Goal: Task Accomplishment & Management: Manage account settings

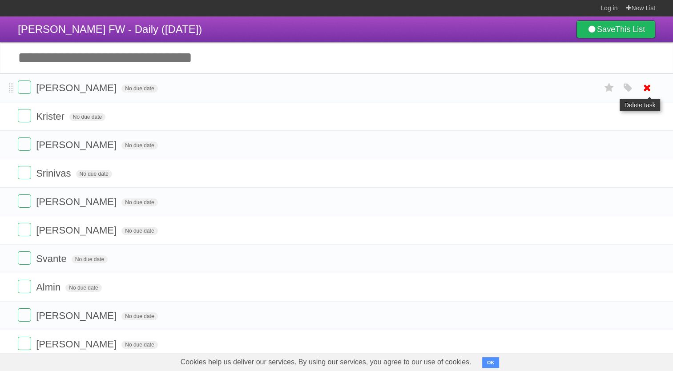
click at [646, 88] on icon at bounding box center [647, 88] width 12 height 15
click at [649, 86] on icon at bounding box center [647, 88] width 12 height 15
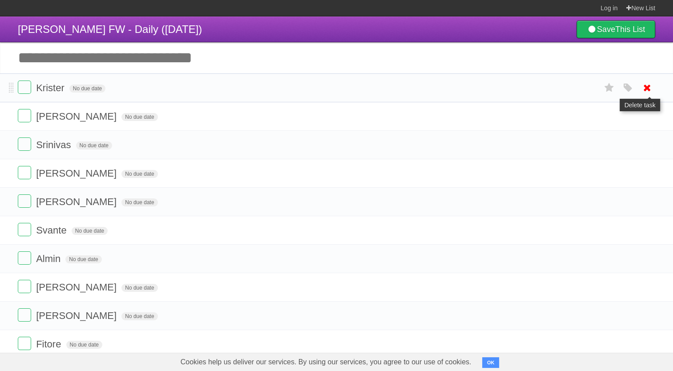
click at [650, 86] on icon at bounding box center [647, 88] width 12 height 15
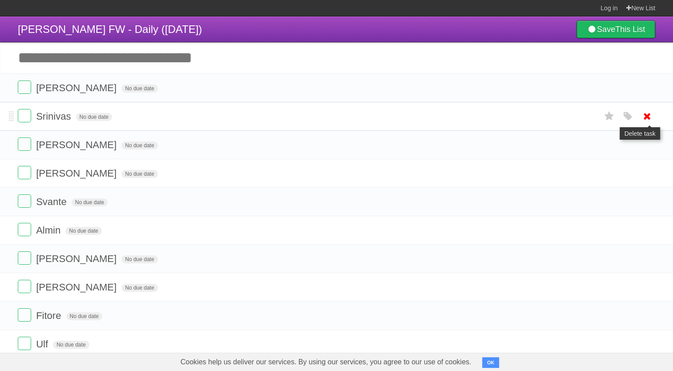
click at [649, 115] on icon at bounding box center [647, 116] width 12 height 15
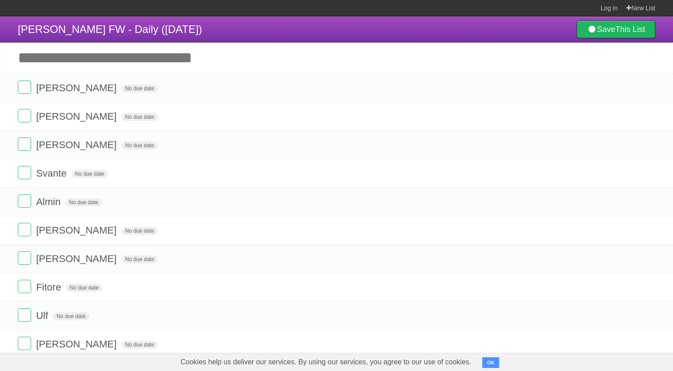
click at [645, 117] on icon at bounding box center [647, 116] width 12 height 15
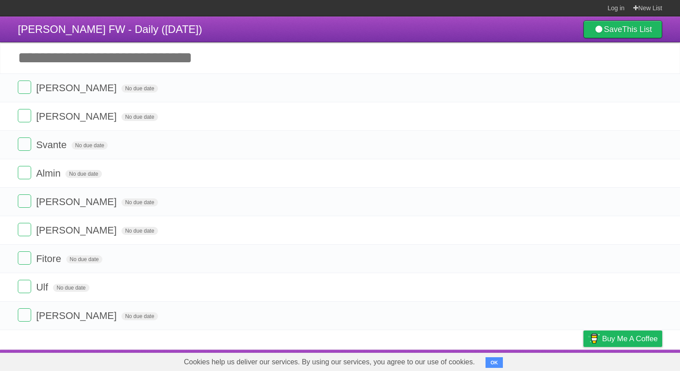
click at [646, 116] on link at bounding box center [654, 116] width 17 height 15
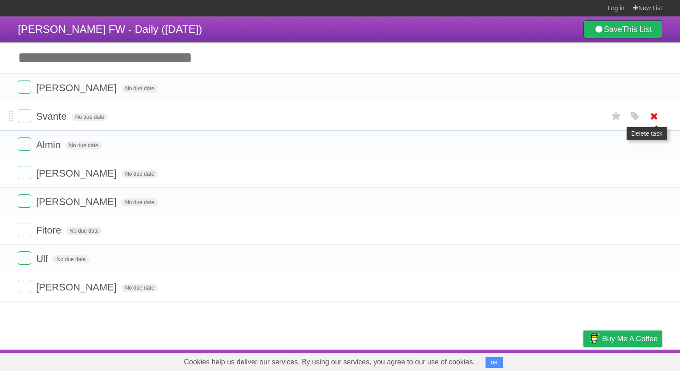
click at [652, 118] on icon at bounding box center [654, 116] width 12 height 15
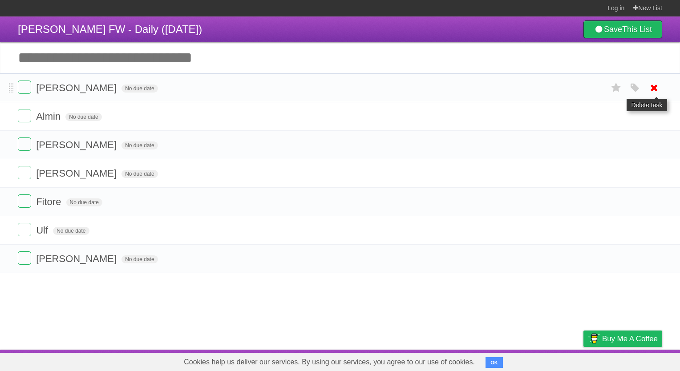
click at [655, 92] on icon at bounding box center [654, 88] width 12 height 15
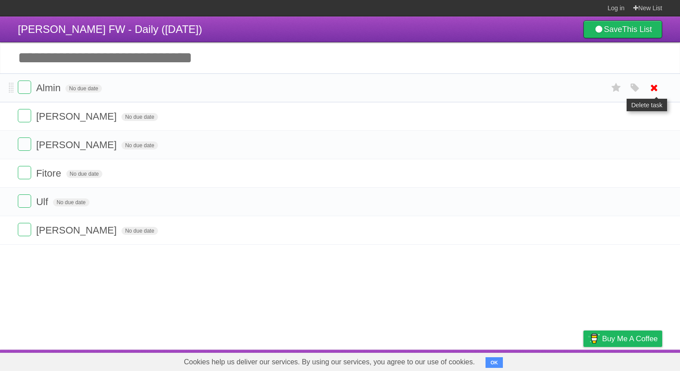
click at [657, 88] on icon at bounding box center [654, 88] width 12 height 15
click at [655, 90] on icon at bounding box center [654, 88] width 12 height 15
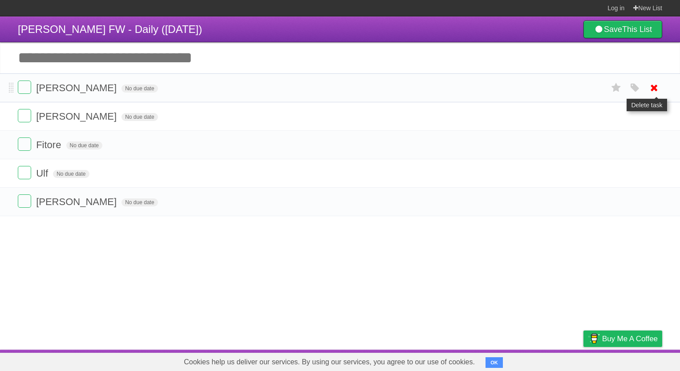
click at [655, 90] on icon at bounding box center [654, 88] width 12 height 15
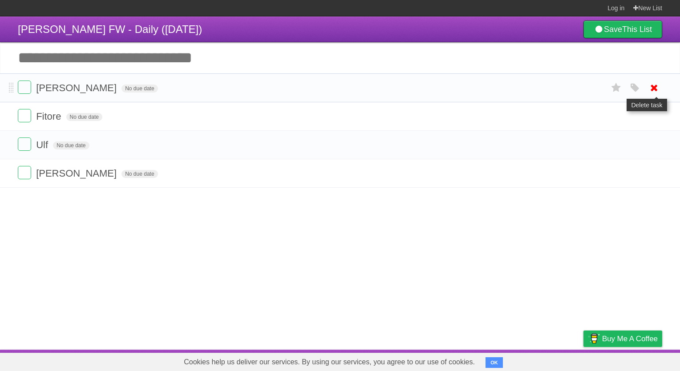
click at [652, 90] on icon at bounding box center [654, 88] width 12 height 15
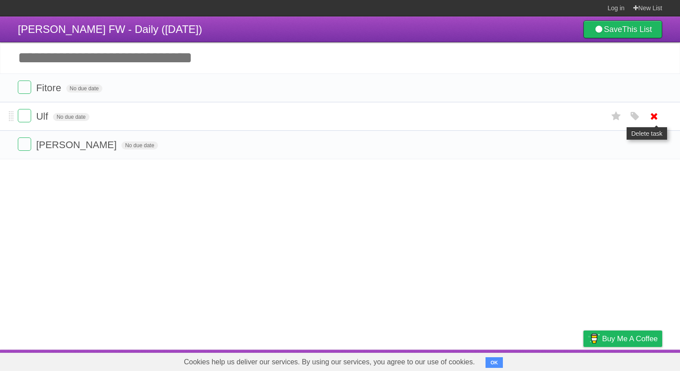
click at [653, 114] on icon at bounding box center [654, 116] width 12 height 15
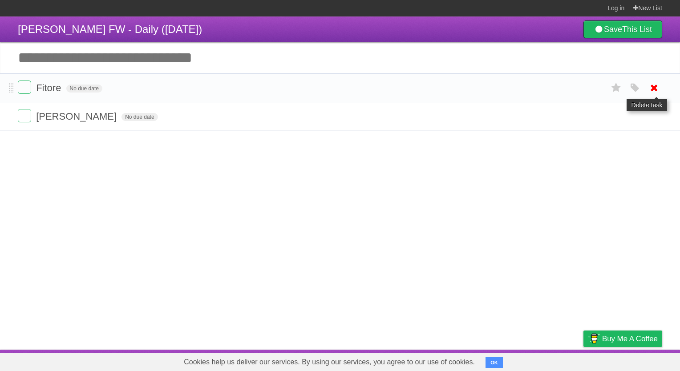
click at [655, 88] on icon at bounding box center [654, 88] width 12 height 15
click at [654, 87] on icon at bounding box center [654, 88] width 12 height 15
